Goal: Information Seeking & Learning: Learn about a topic

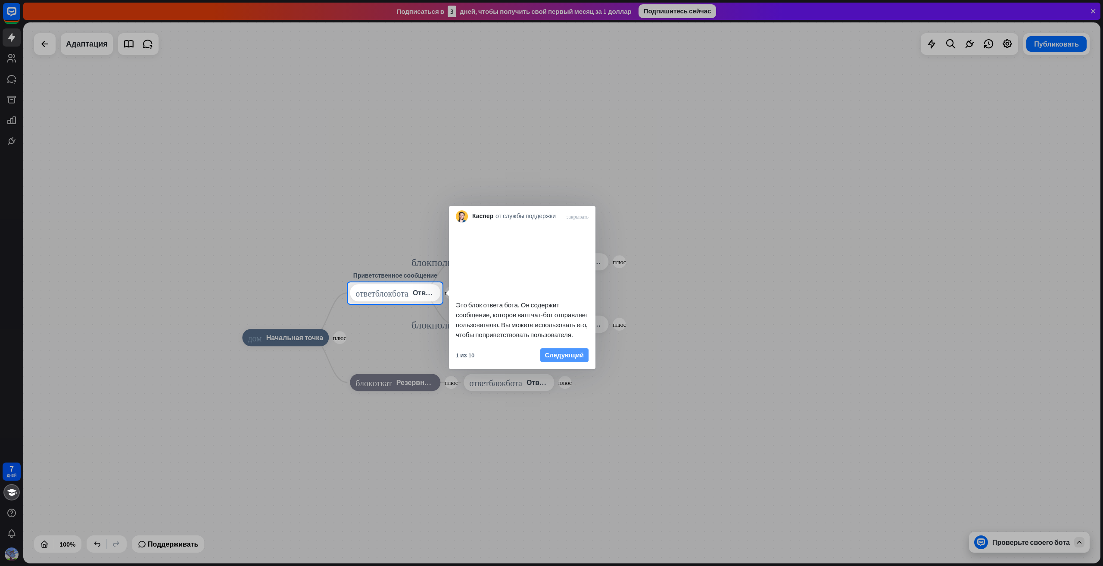
click at [576, 359] on font "Следующий" at bounding box center [564, 355] width 39 height 8
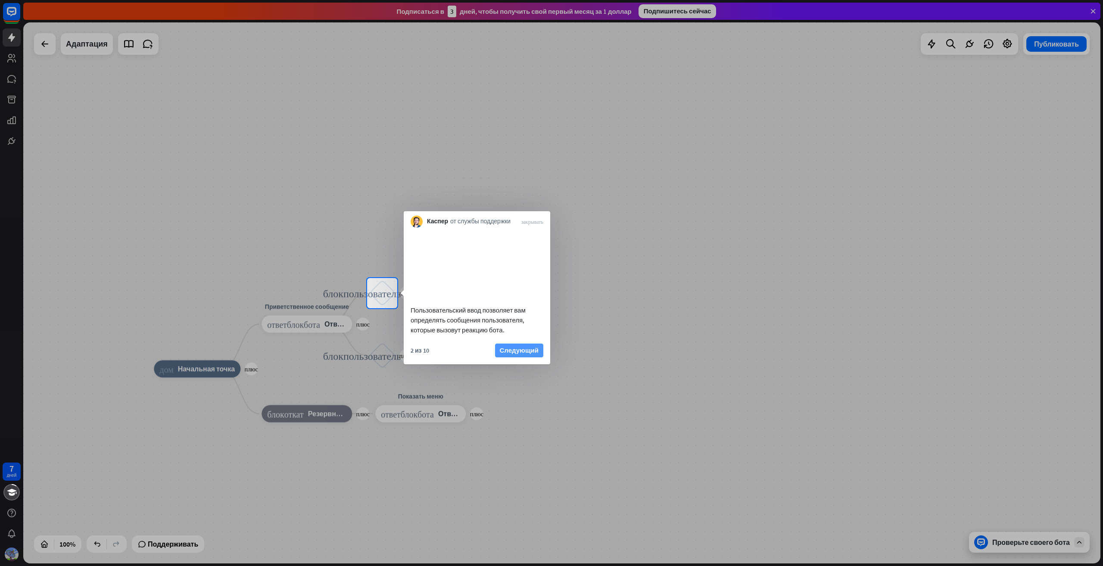
click at [535, 354] on font "Следующий" at bounding box center [519, 350] width 39 height 8
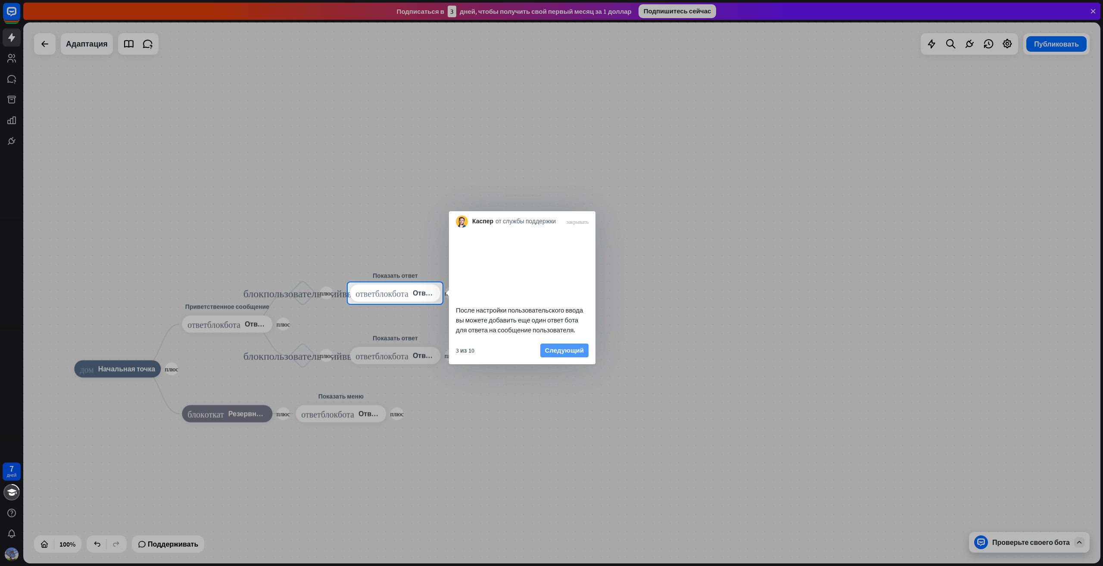
click at [556, 354] on font "Следующий" at bounding box center [564, 350] width 39 height 8
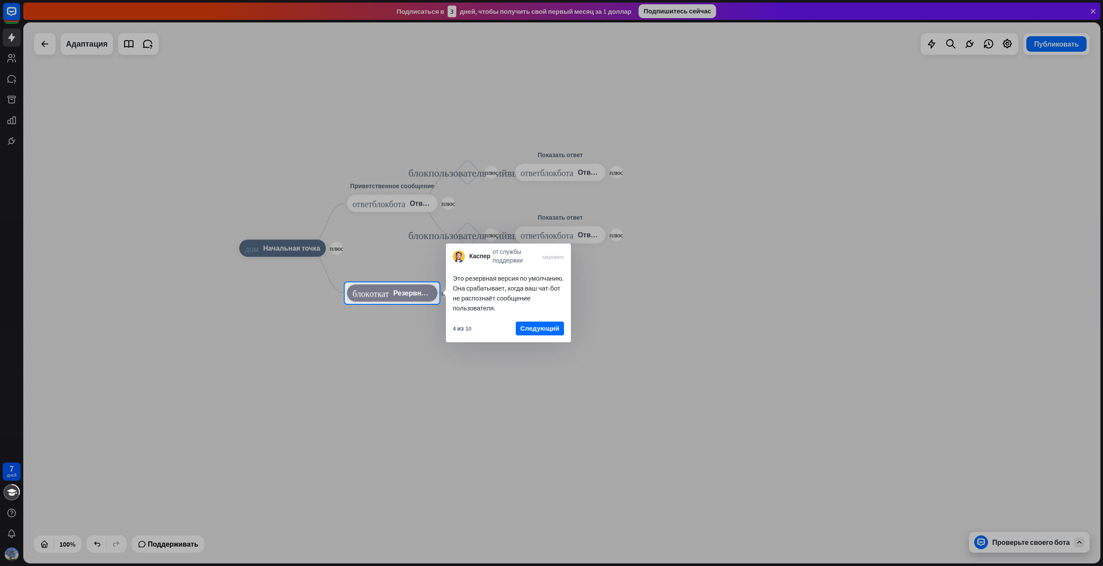
click at [550, 327] on font "Следующий" at bounding box center [540, 328] width 39 height 8
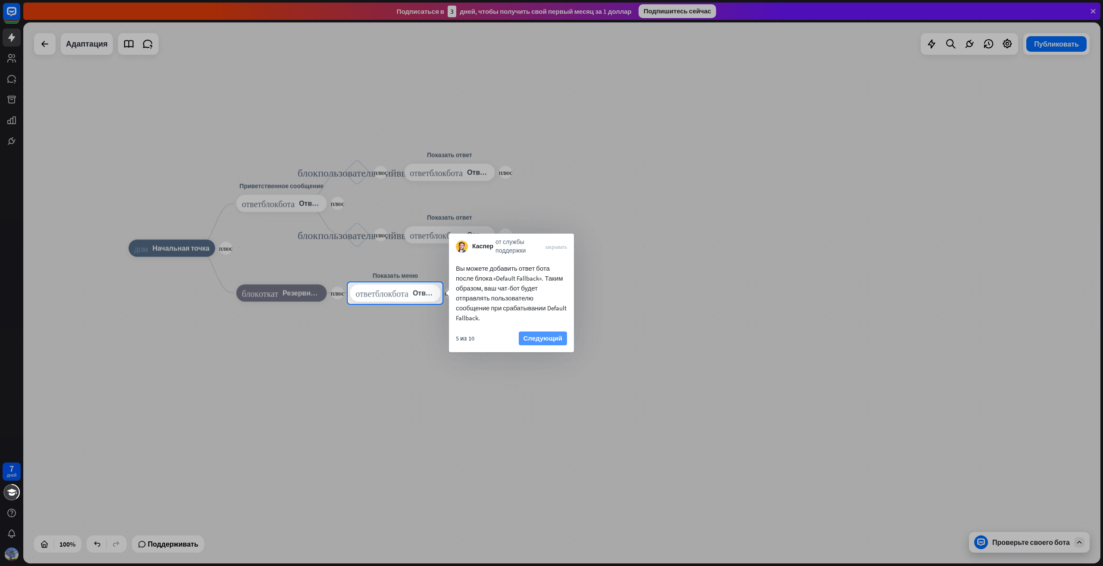
click at [541, 338] on font "Следующий" at bounding box center [543, 338] width 39 height 8
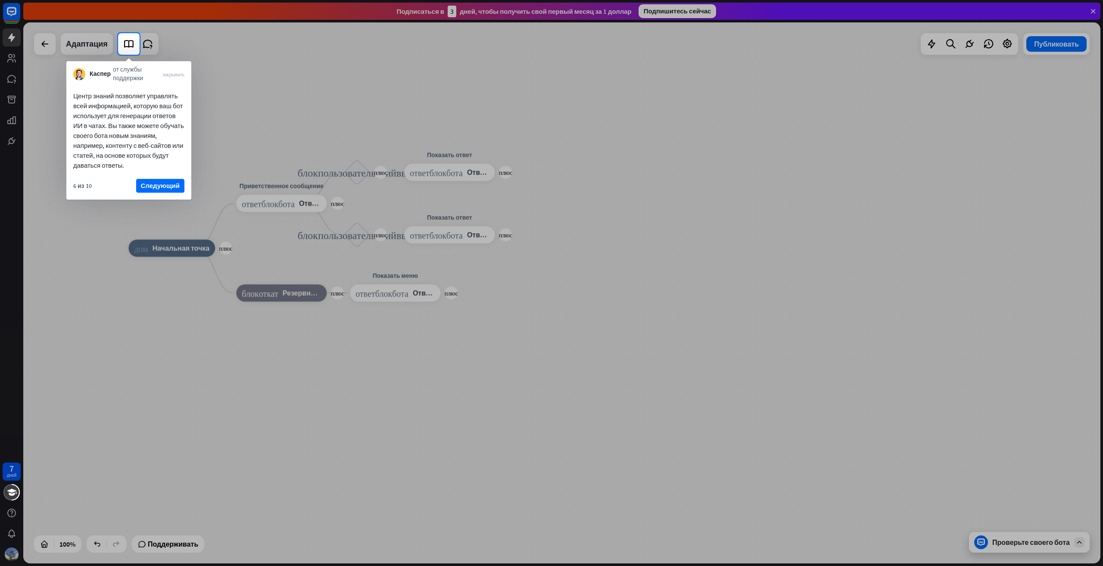
drag, startPoint x: 91, startPoint y: 56, endPoint x: 89, endPoint y: 52, distance: 4.8
click at [91, 55] on div at bounding box center [551, 310] width 1103 height 511
click at [89, 50] on div at bounding box center [59, 44] width 118 height 22
click at [159, 183] on font "Следующий" at bounding box center [160, 185] width 39 height 8
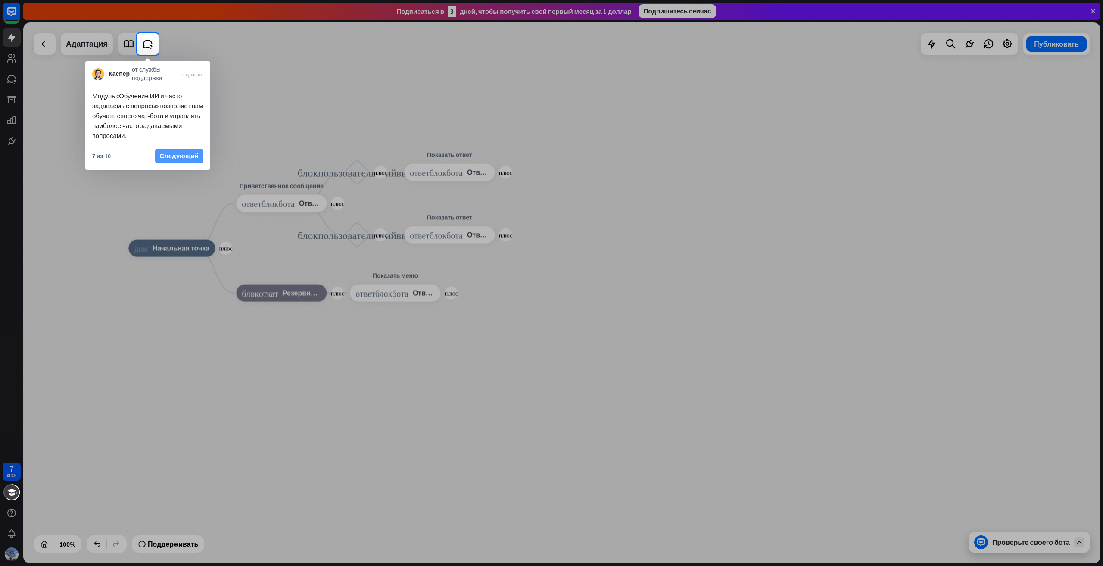
click at [177, 156] on font "Следующий" at bounding box center [179, 156] width 39 height 8
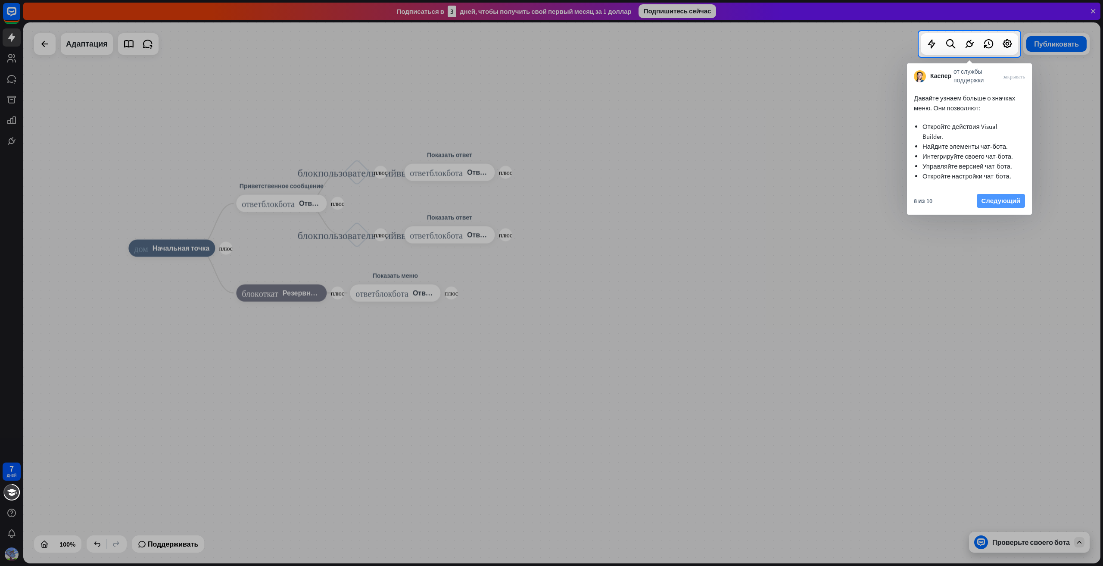
click at [1000, 198] on font "Следующий" at bounding box center [1001, 201] width 39 height 8
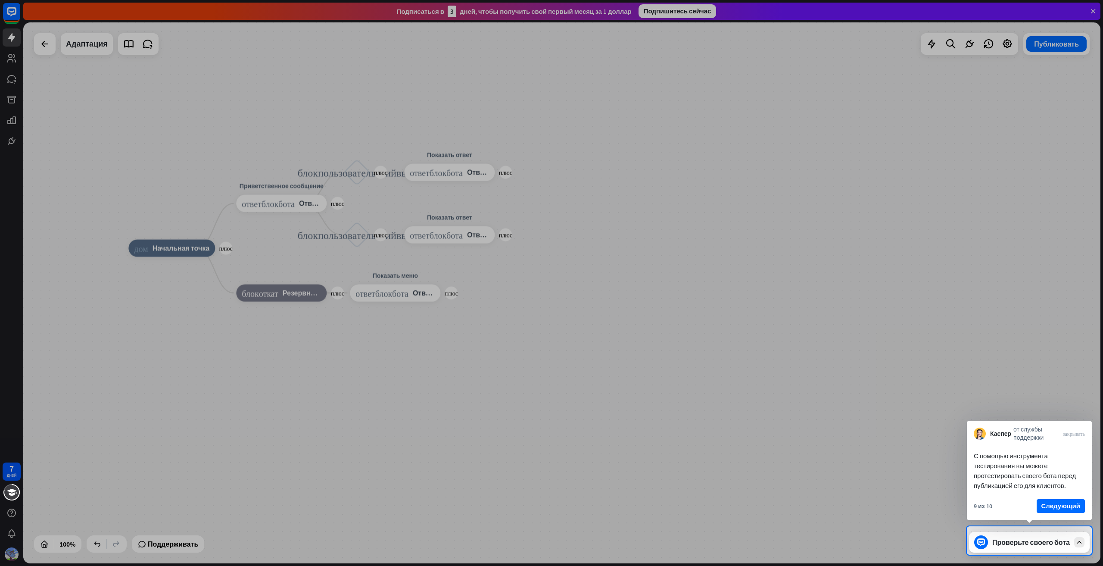
click at [1069, 511] on font "Следующий" at bounding box center [1061, 506] width 39 height 12
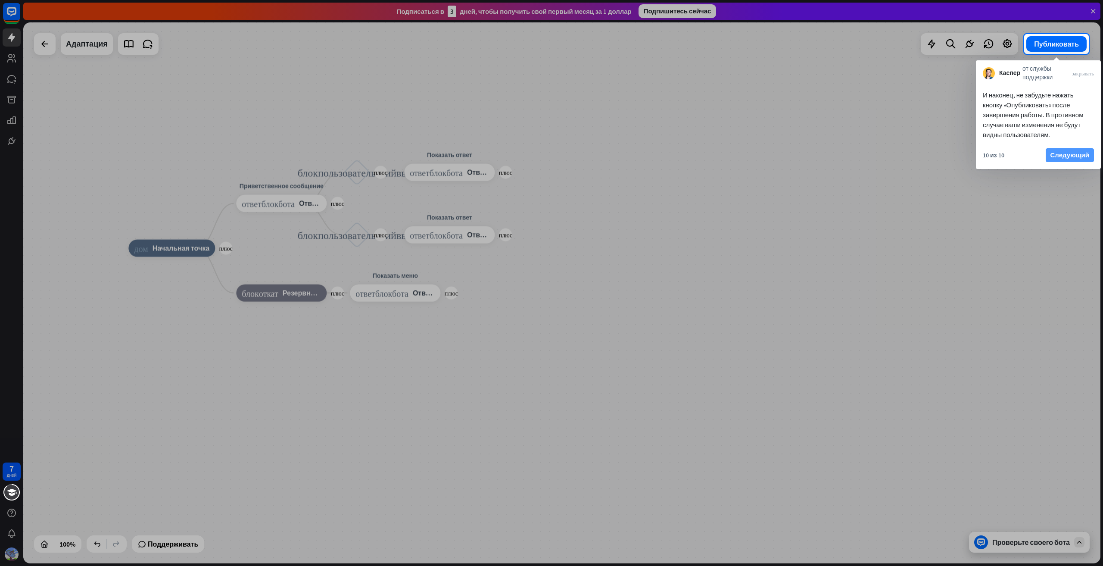
click at [1061, 153] on font "Следующий" at bounding box center [1070, 155] width 39 height 8
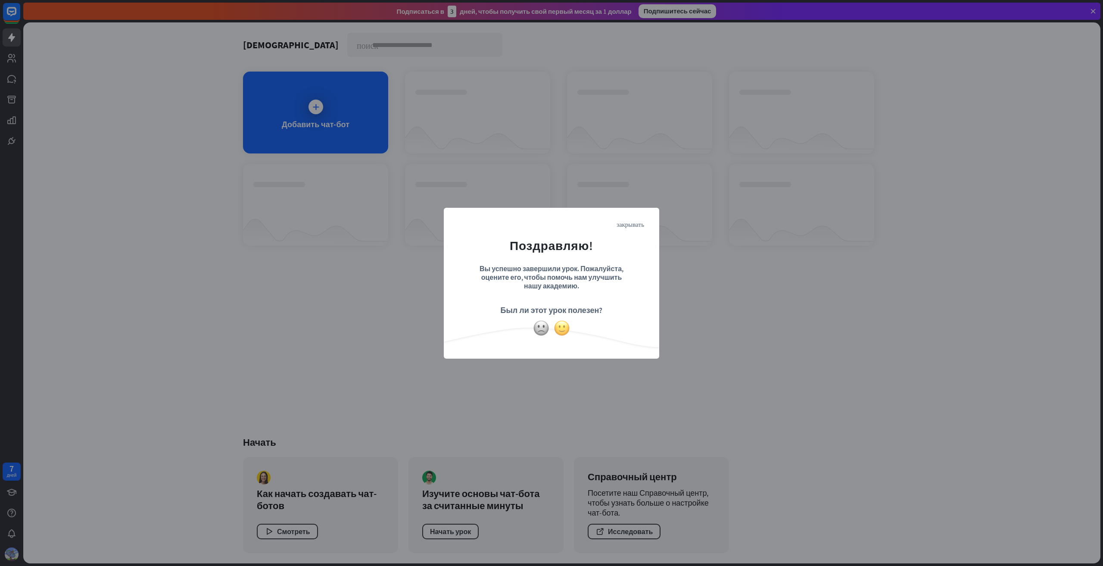
click at [559, 330] on img at bounding box center [562, 328] width 16 height 16
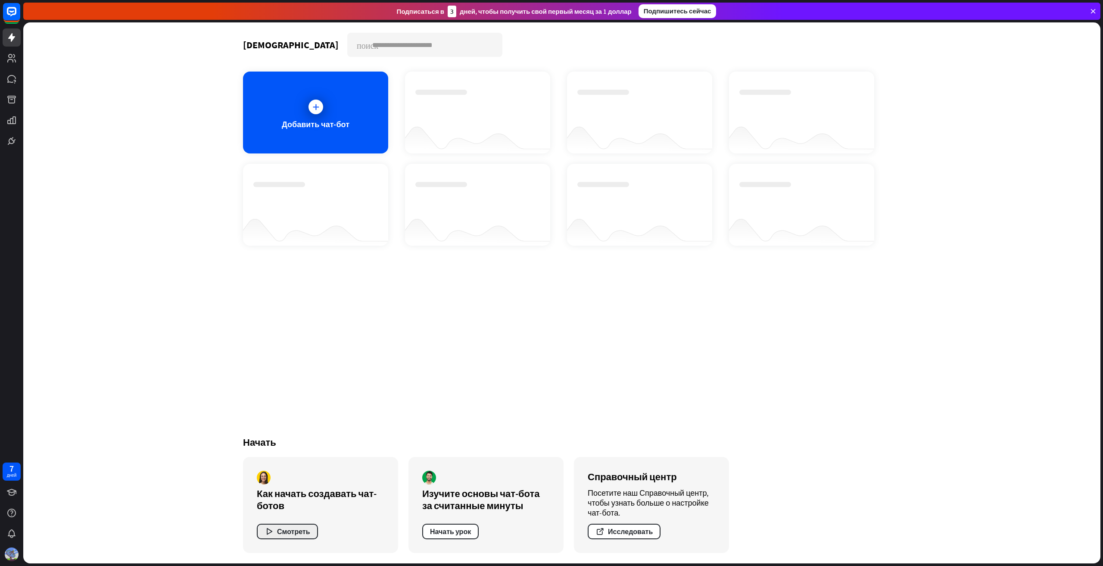
click at [300, 533] on font "Смотреть" at bounding box center [293, 531] width 33 height 9
